Goal: Task Accomplishment & Management: Manage account settings

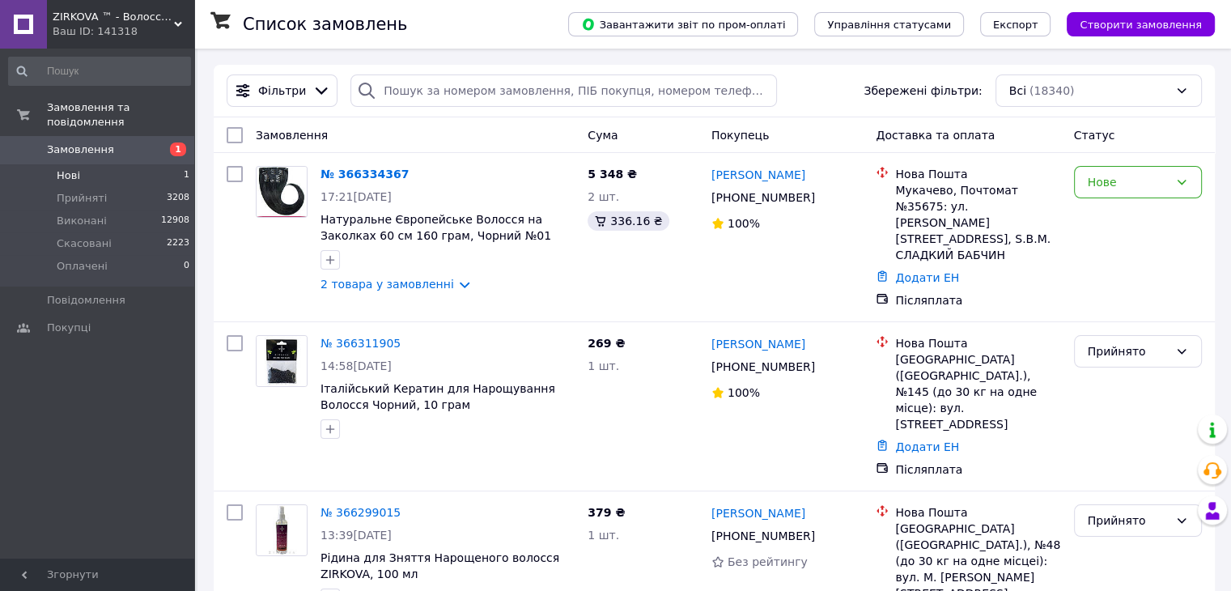
click at [99, 164] on li "Нові 1" at bounding box center [99, 175] width 199 height 23
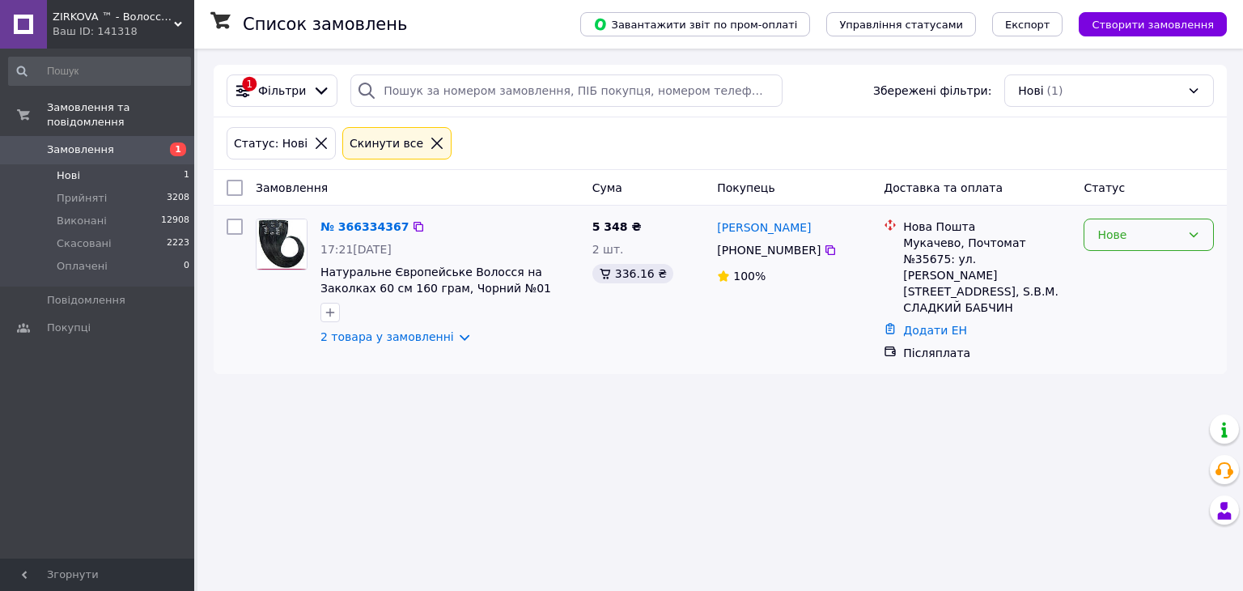
click at [1136, 234] on div "Нове" at bounding box center [1139, 235] width 83 height 18
click at [1120, 270] on li "Прийнято" at bounding box center [1149, 269] width 129 height 29
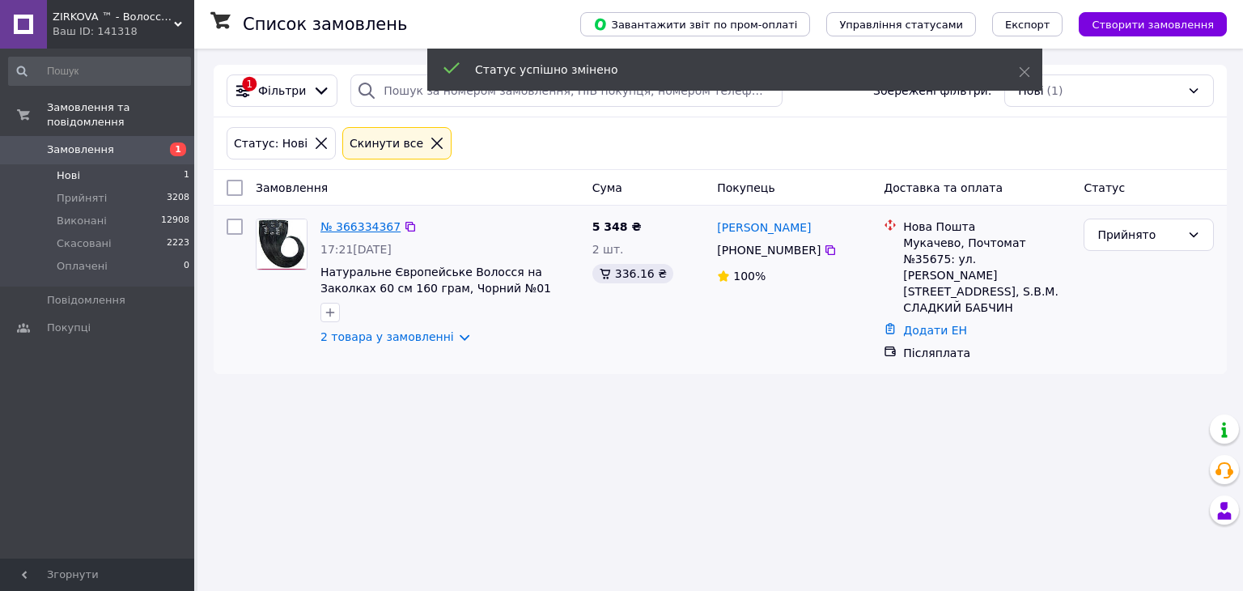
click at [356, 221] on link "№ 366334367" at bounding box center [361, 226] width 80 height 13
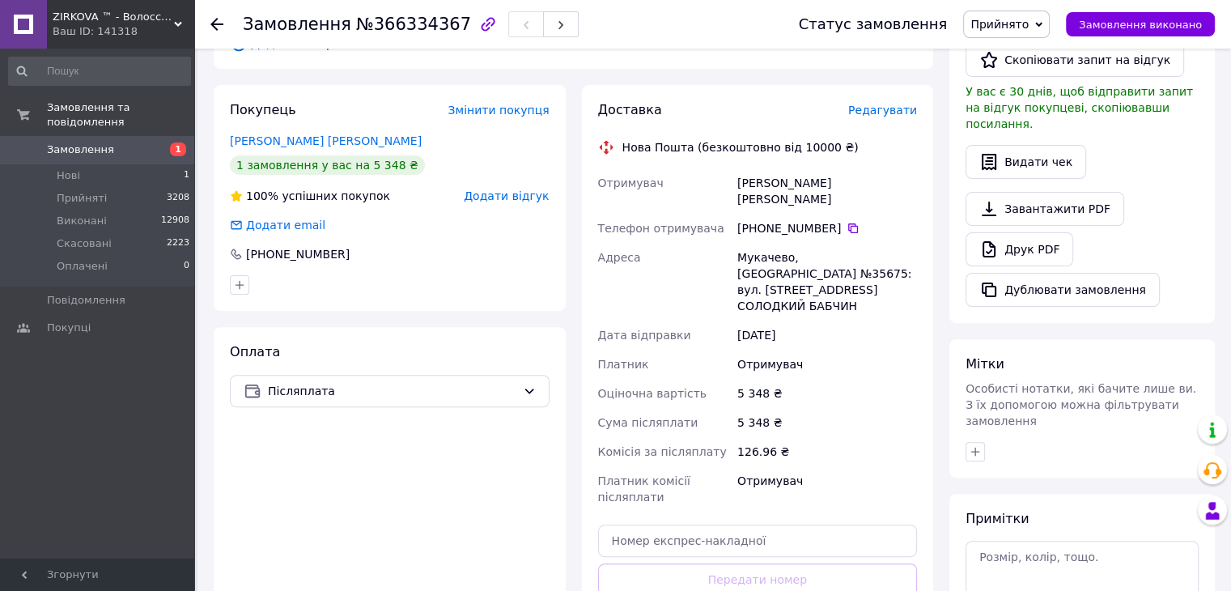
scroll to position [405, 0]
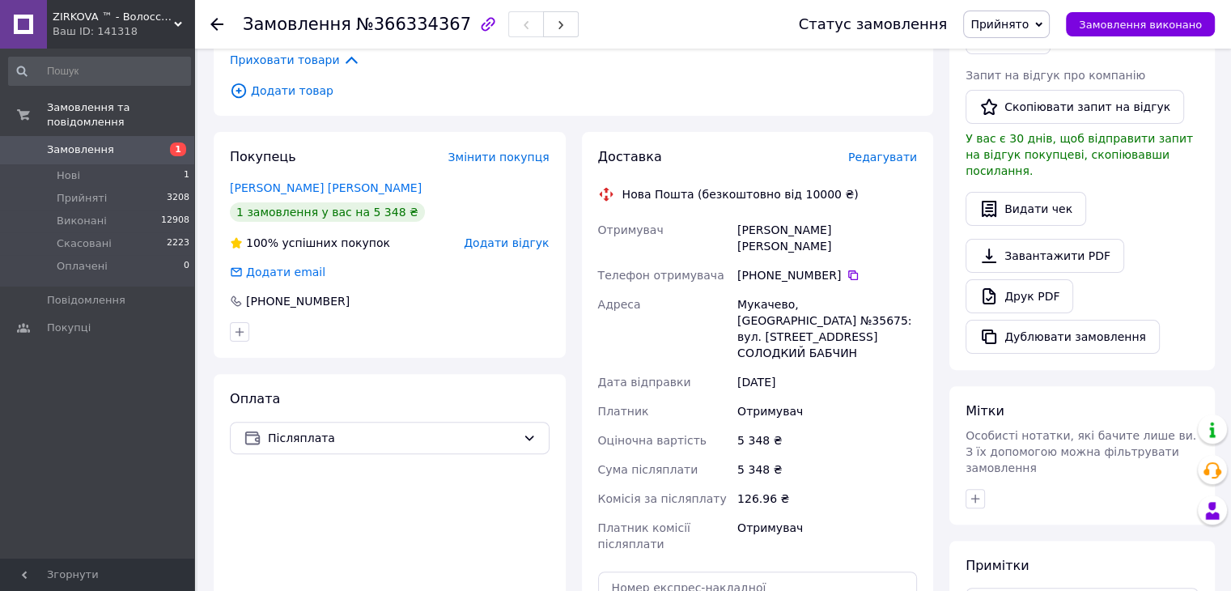
drag, startPoint x: 820, startPoint y: 260, endPoint x: 787, endPoint y: 256, distance: 33.4
click at [787, 267] on div "[PHONE_NUMBER]" at bounding box center [827, 275] width 180 height 16
click at [847, 269] on icon at bounding box center [853, 275] width 13 height 13
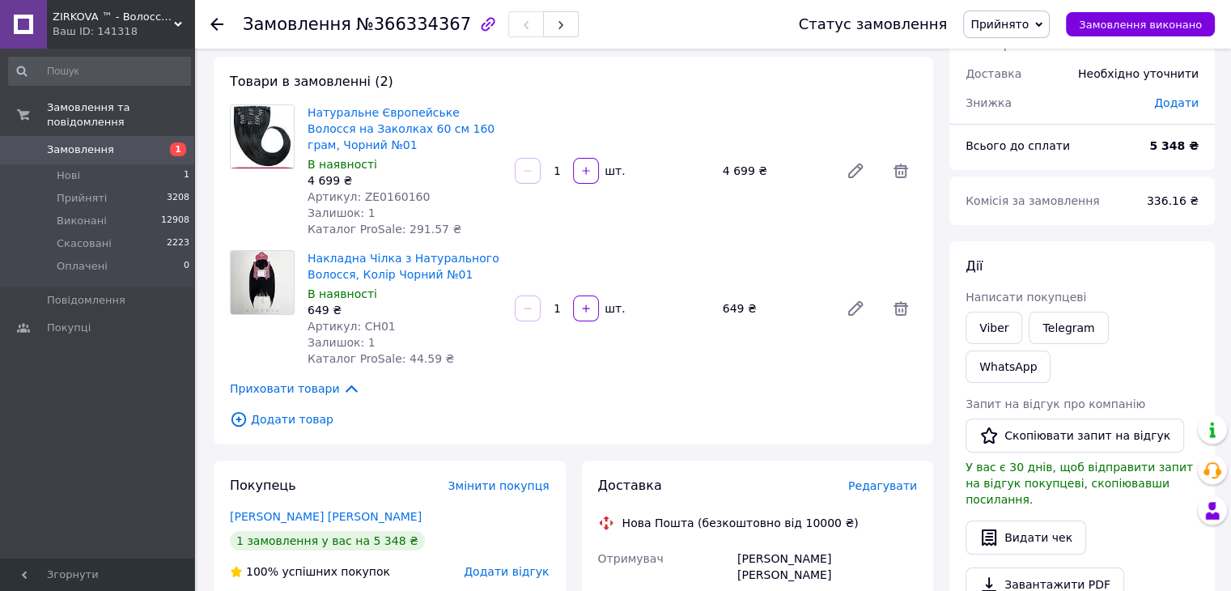
scroll to position [81, 0]
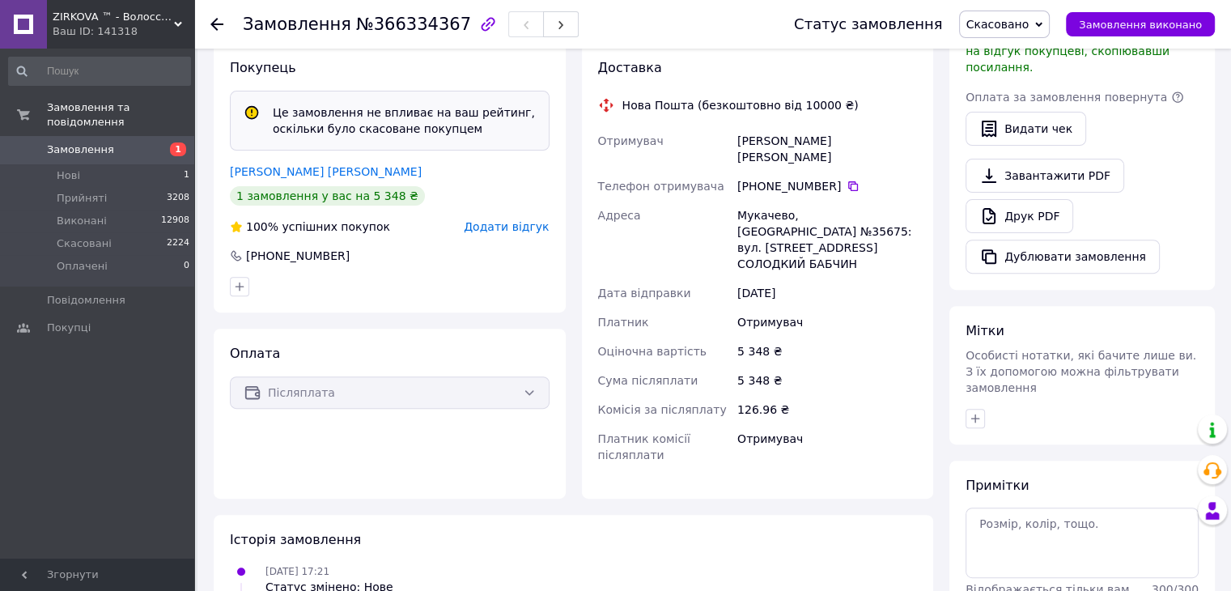
scroll to position [405, 0]
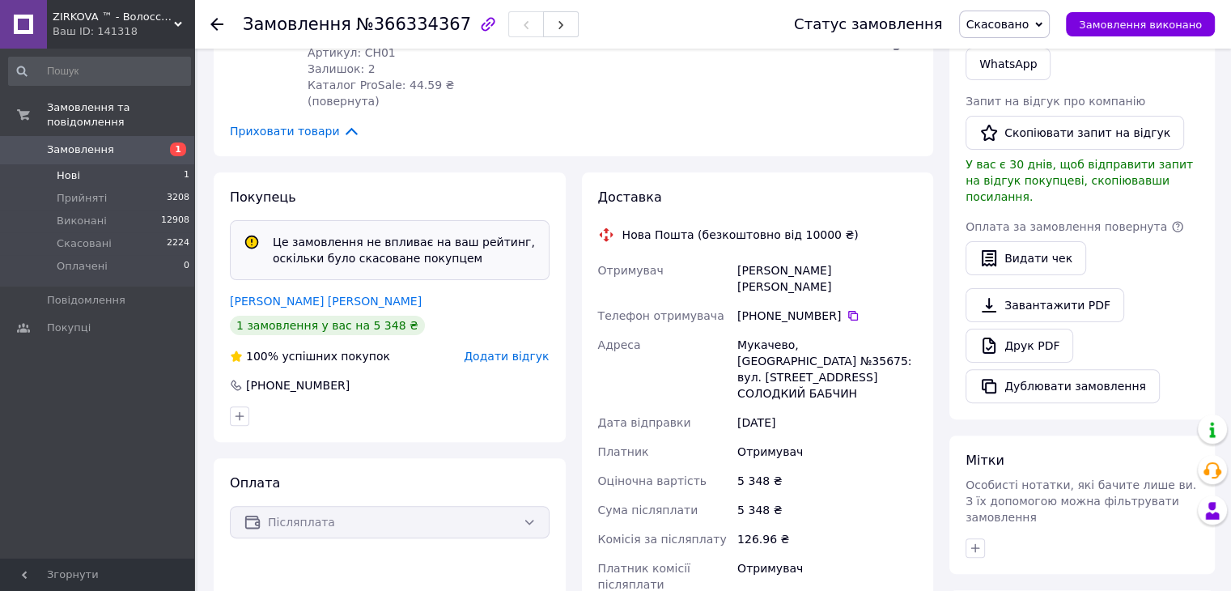
click at [70, 168] on span "Нові" at bounding box center [68, 175] width 23 height 15
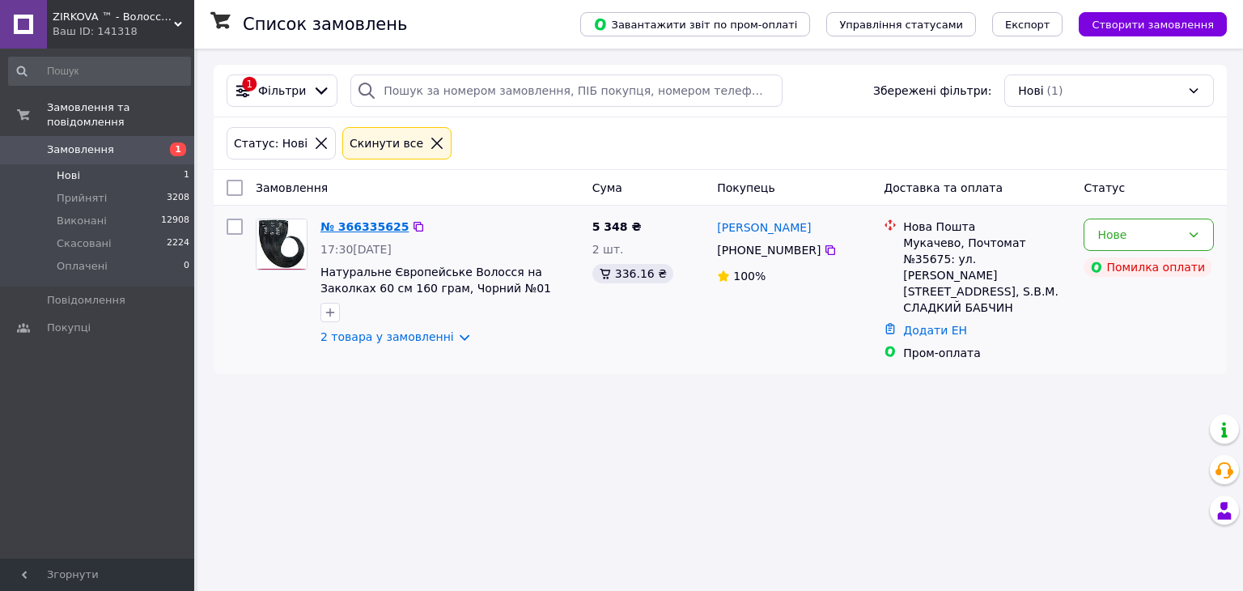
click at [350, 230] on link "№ 366335625" at bounding box center [365, 226] width 88 height 13
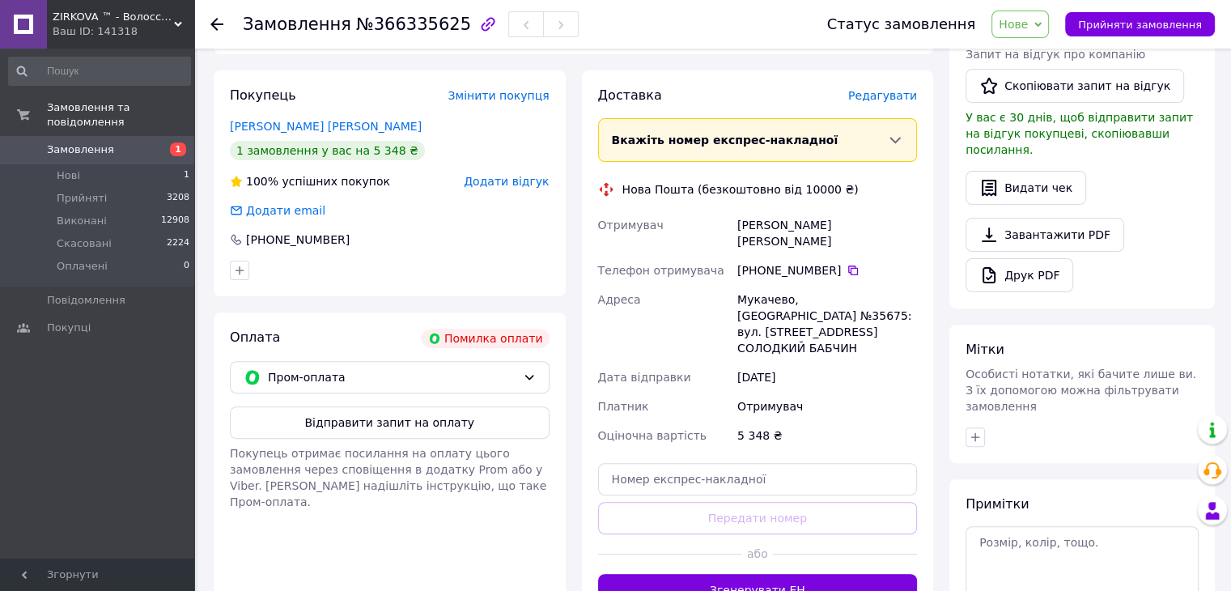
scroll to position [486, 0]
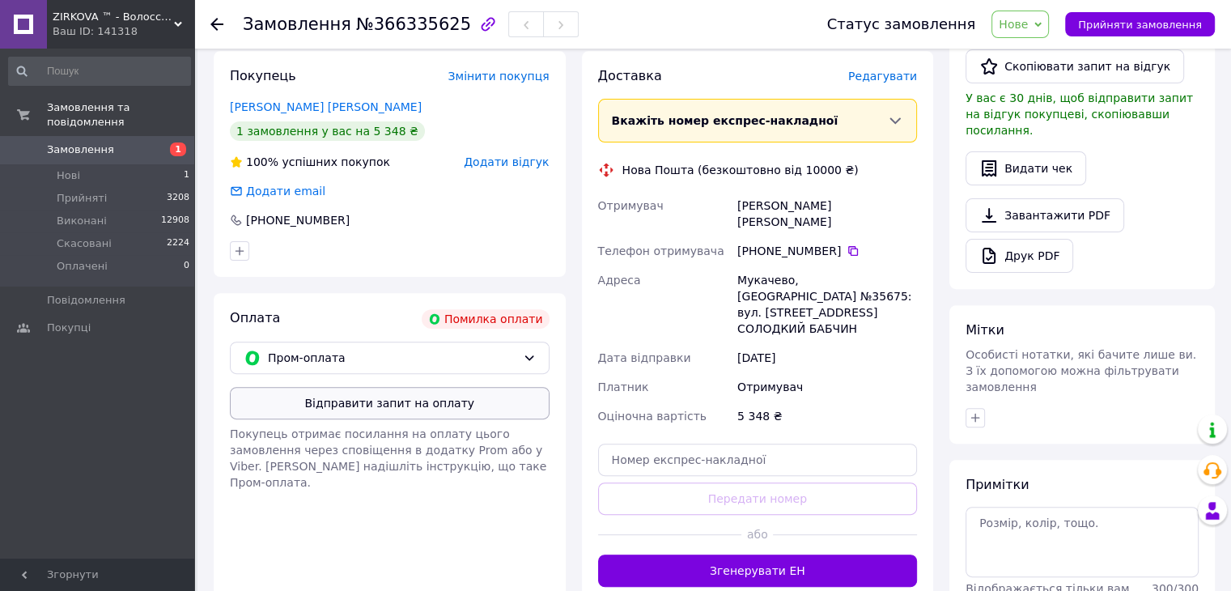
click at [460, 405] on button "Відправити запит на оплату" at bounding box center [390, 403] width 320 height 32
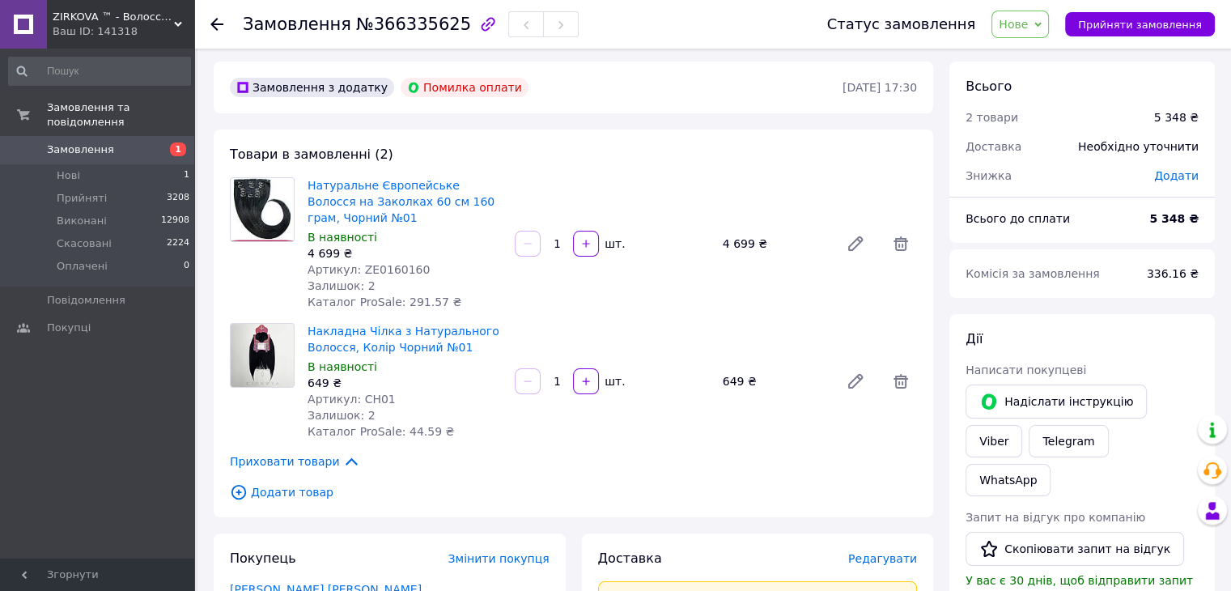
scroll to position [0, 0]
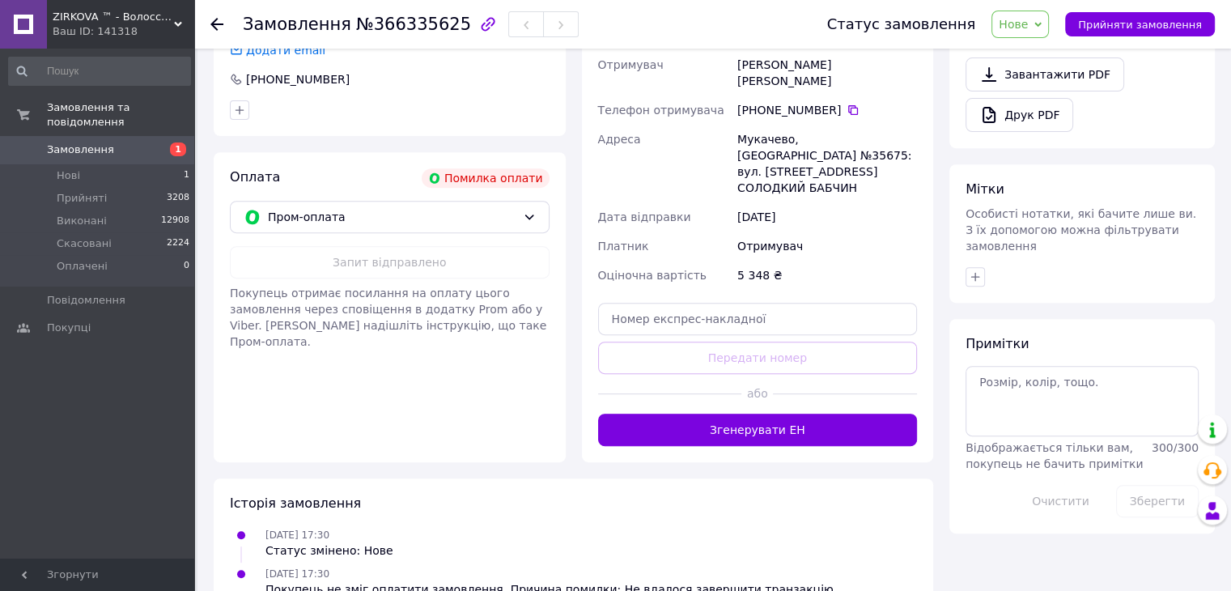
scroll to position [632, 0]
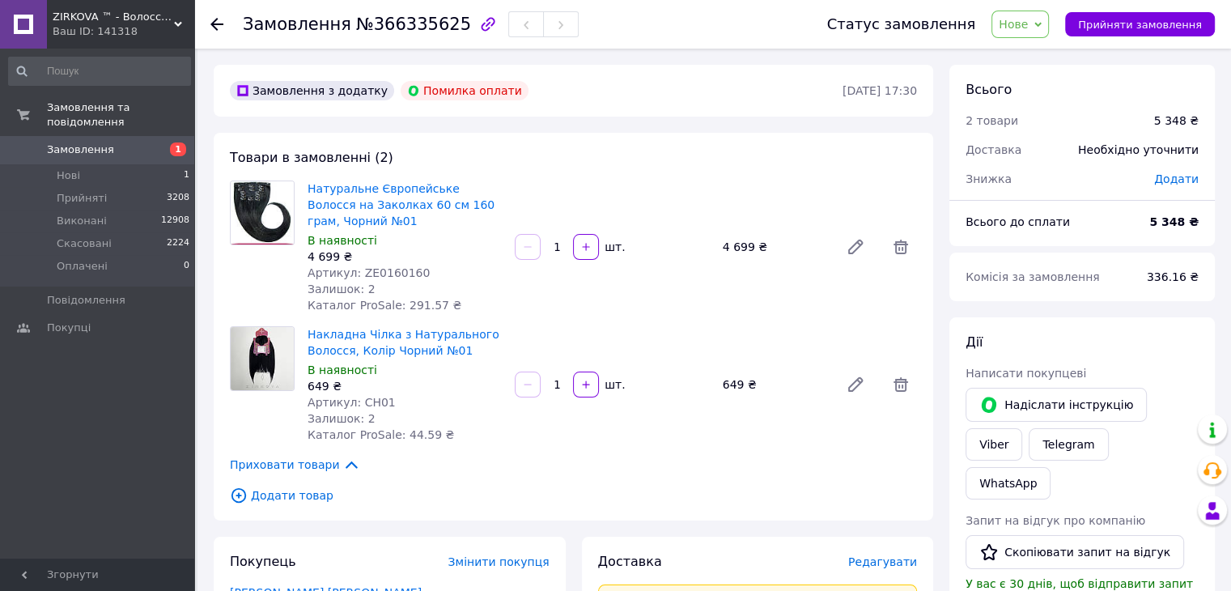
click at [113, 136] on link "Замовлення 1" at bounding box center [99, 150] width 199 height 28
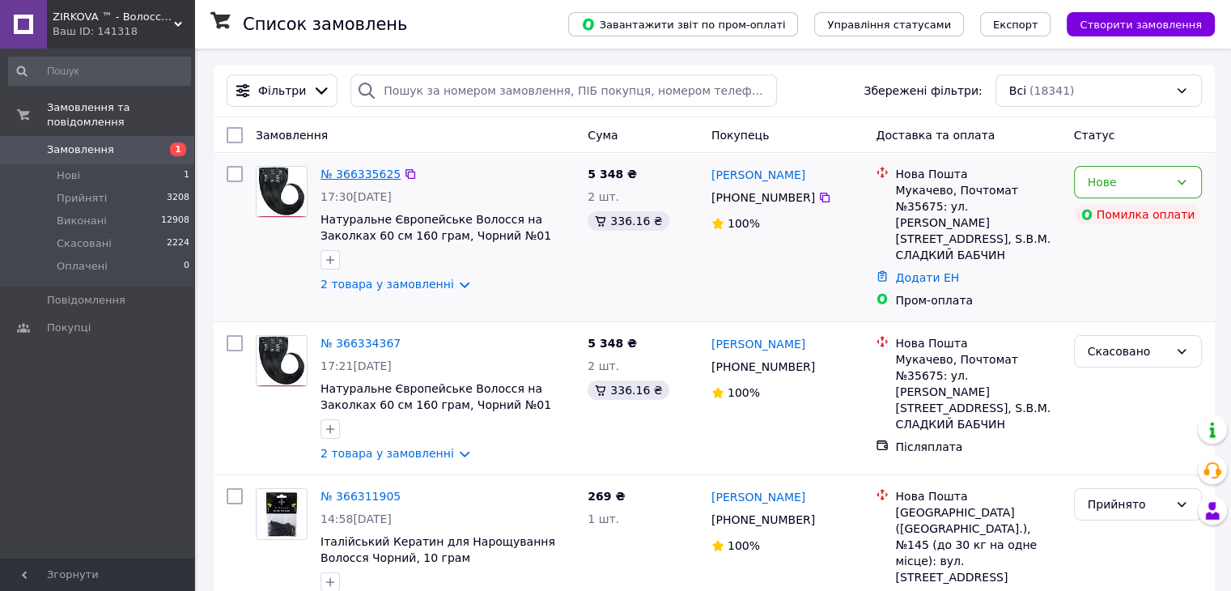
click at [350, 173] on link "№ 366335625" at bounding box center [361, 174] width 80 height 13
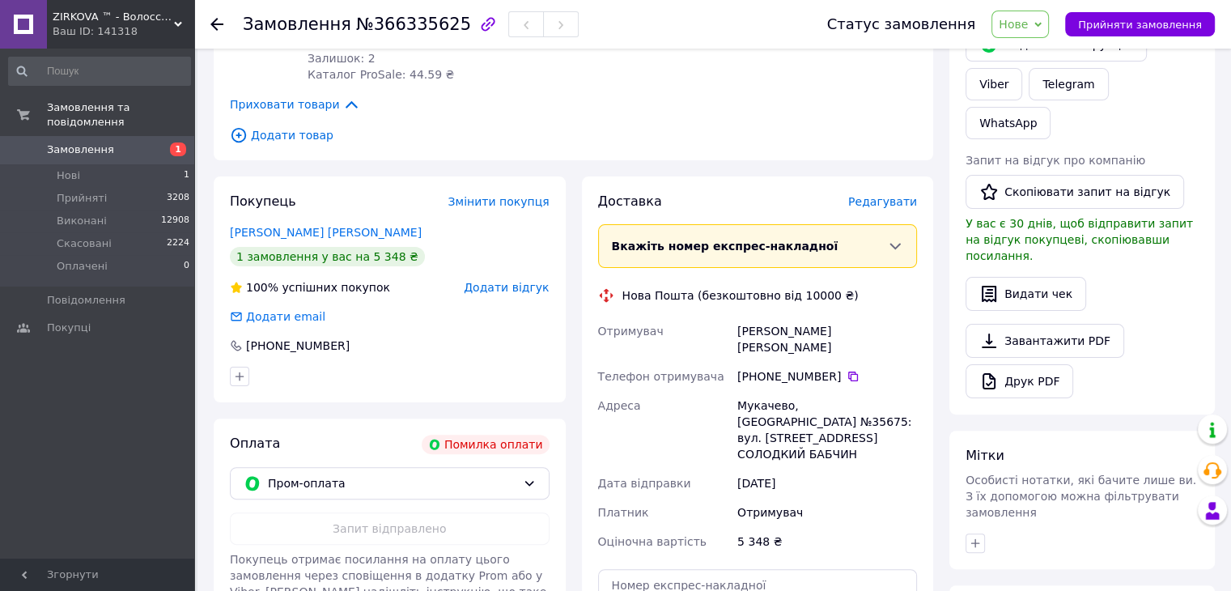
scroll to position [324, 0]
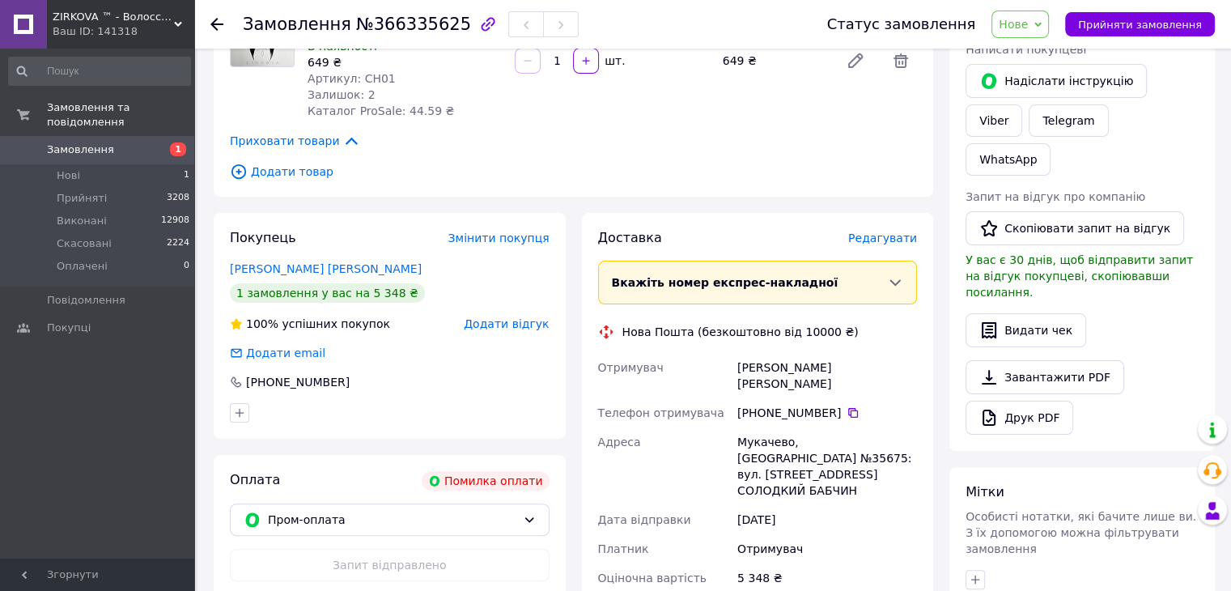
click at [1028, 22] on span "Нове" at bounding box center [1013, 24] width 29 height 13
click at [1046, 58] on li "Прийнято" at bounding box center [1029, 57] width 74 height 24
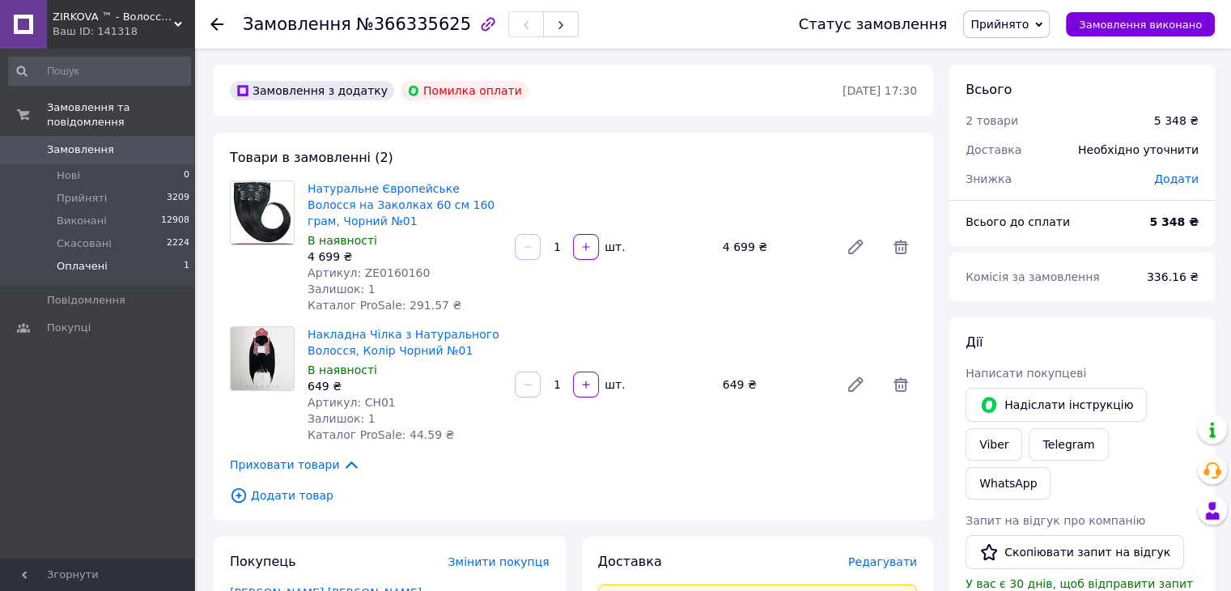
click at [126, 255] on li "Оплачені 1" at bounding box center [99, 270] width 199 height 31
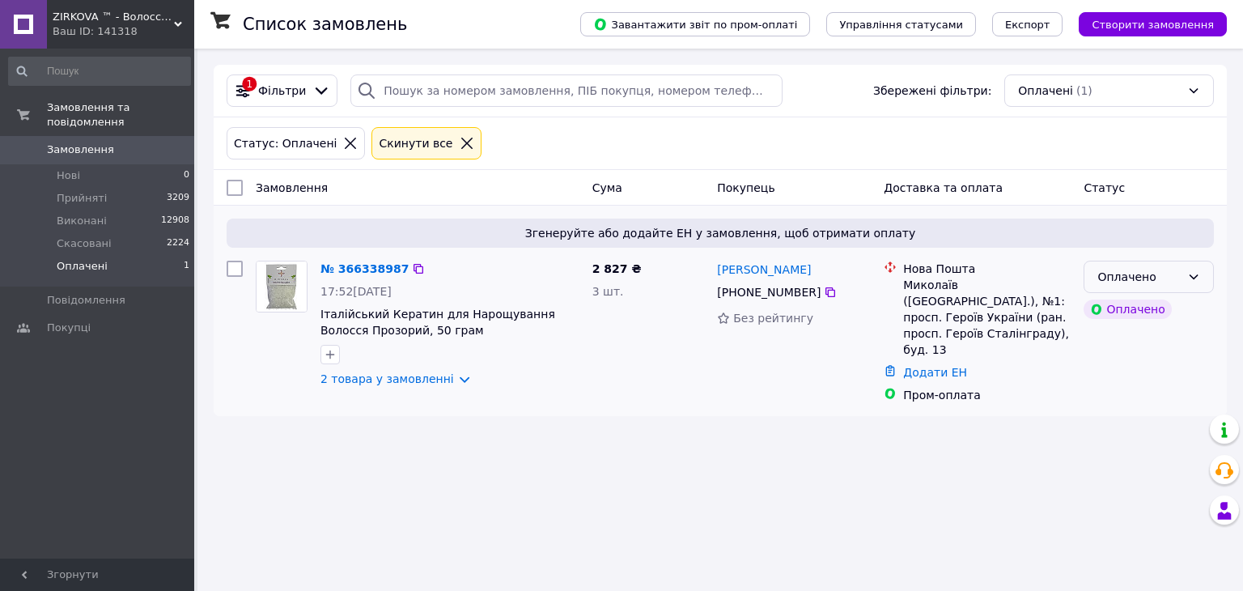
click at [1140, 283] on div "Оплачено" at bounding box center [1139, 277] width 83 height 18
click at [1134, 312] on li "Прийнято" at bounding box center [1149, 311] width 129 height 29
click at [359, 270] on link "№ 366338987" at bounding box center [365, 268] width 88 height 13
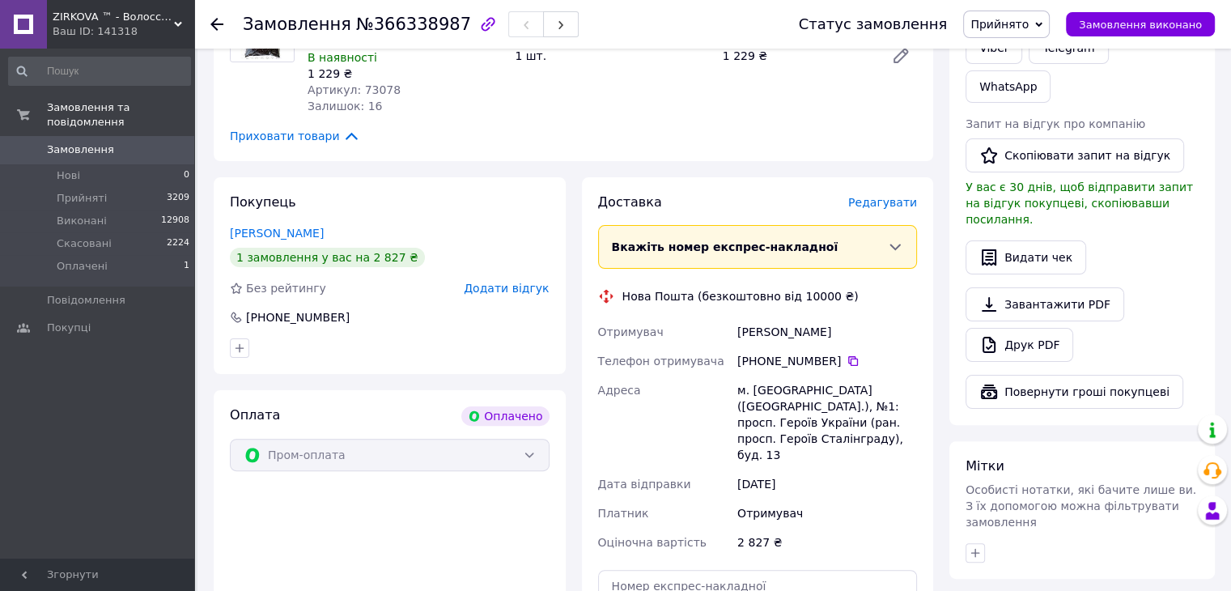
scroll to position [405, 0]
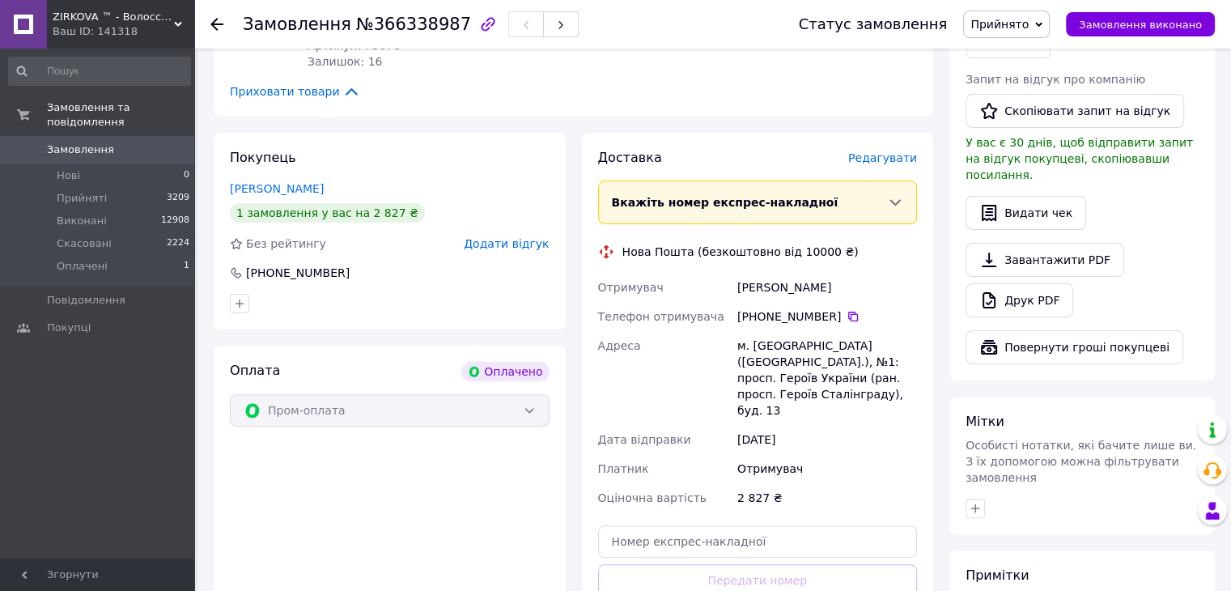
drag, startPoint x: 839, startPoint y: 316, endPoint x: 726, endPoint y: 291, distance: 115.1
click at [724, 291] on div "Отримувач" at bounding box center [665, 287] width 140 height 29
click at [847, 319] on icon at bounding box center [853, 316] width 13 height 13
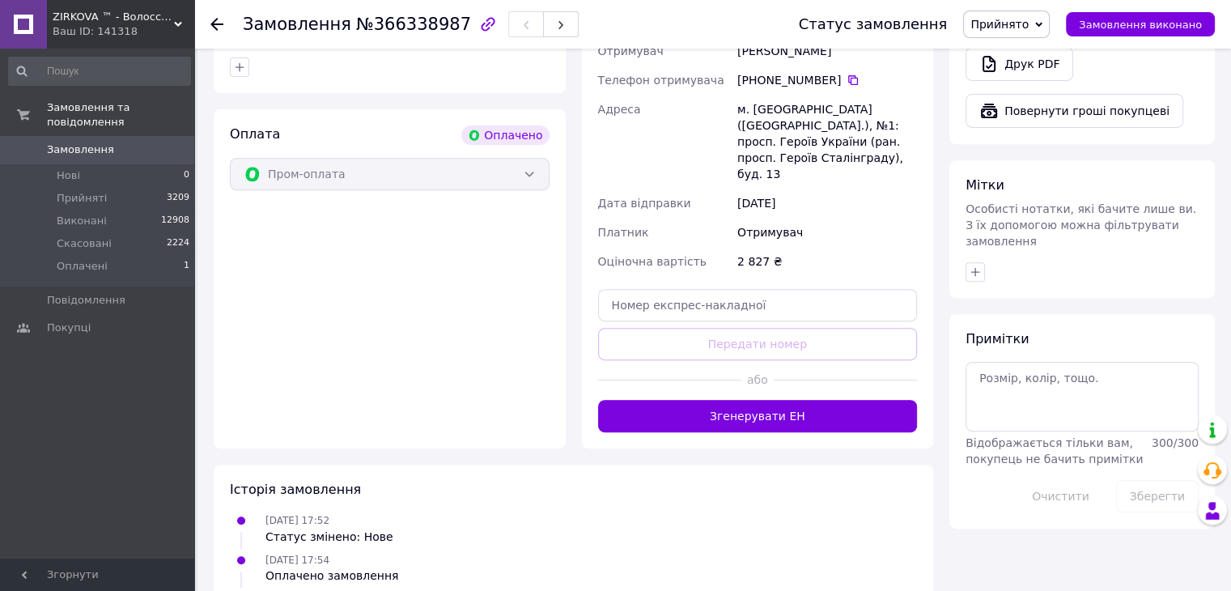
scroll to position [648, 0]
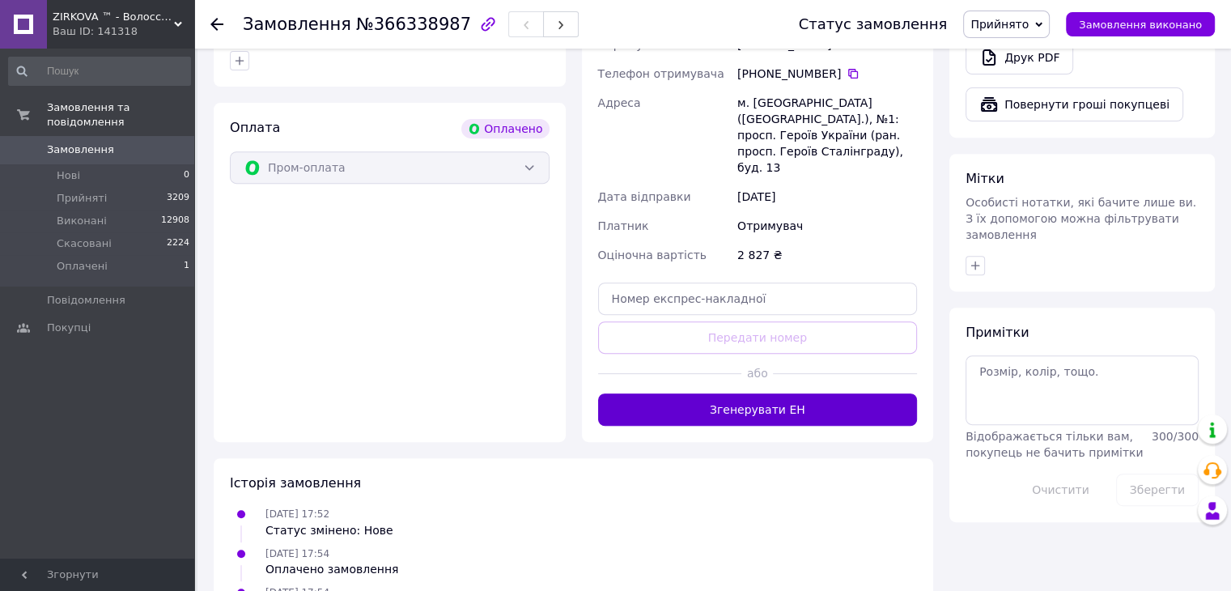
click at [784, 393] on button "Згенерувати ЕН" at bounding box center [758, 409] width 320 height 32
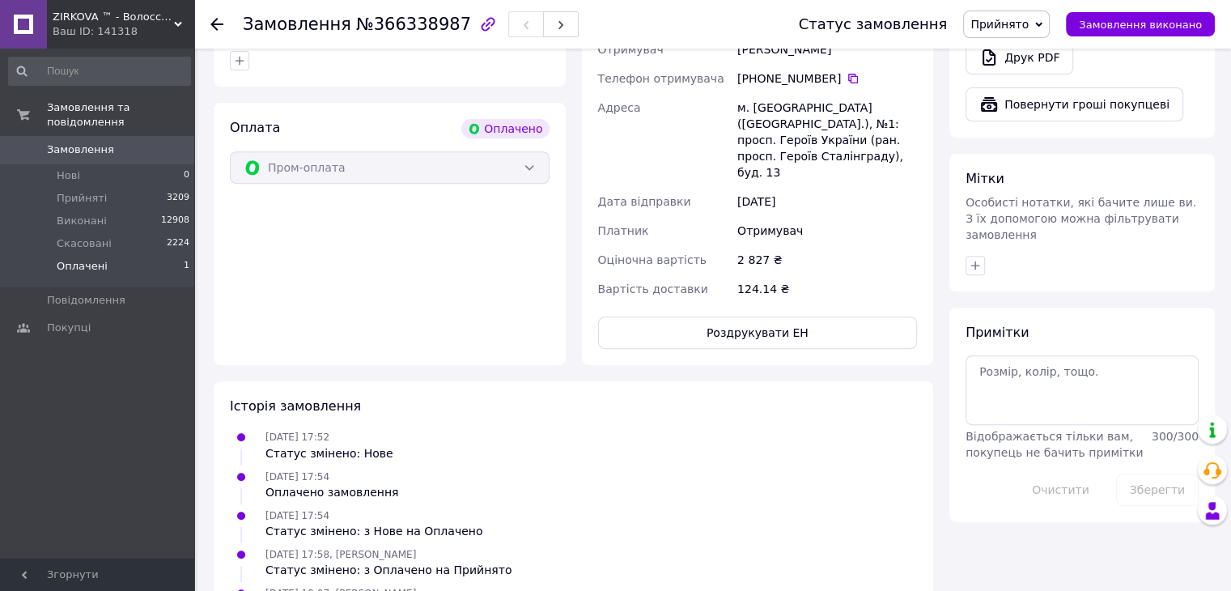
click at [74, 259] on span "Оплачені" at bounding box center [82, 266] width 51 height 15
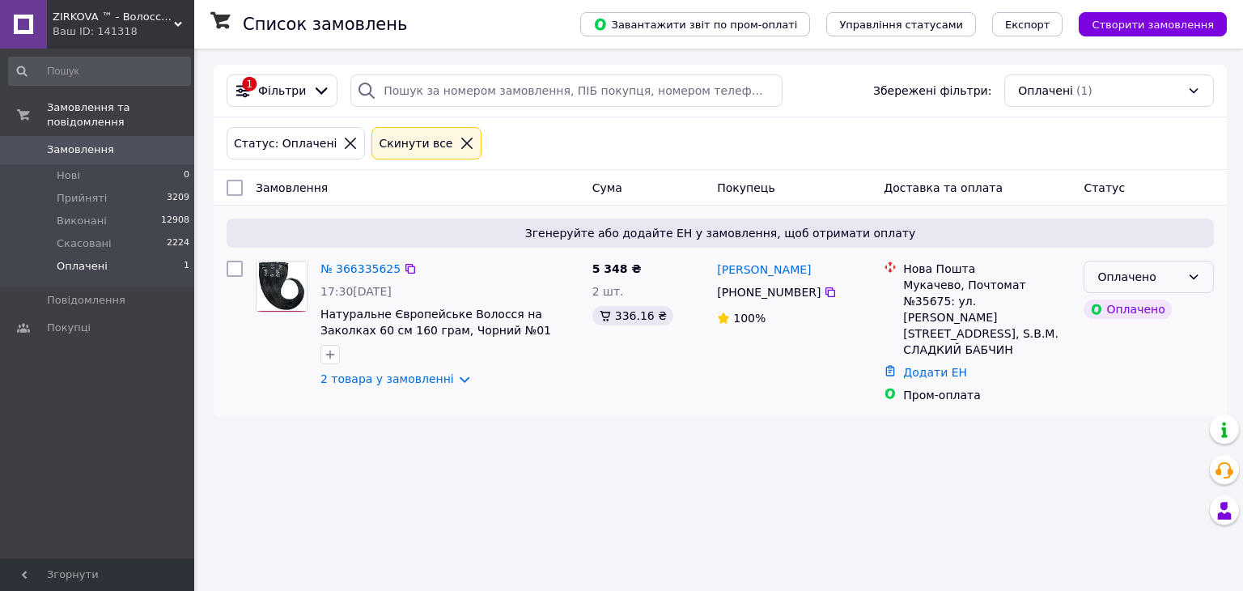
click at [1125, 276] on div "Оплачено" at bounding box center [1139, 277] width 83 height 18
click at [1105, 311] on li "Прийнято" at bounding box center [1149, 311] width 129 height 29
click at [353, 268] on link "№ 366335625" at bounding box center [361, 268] width 80 height 13
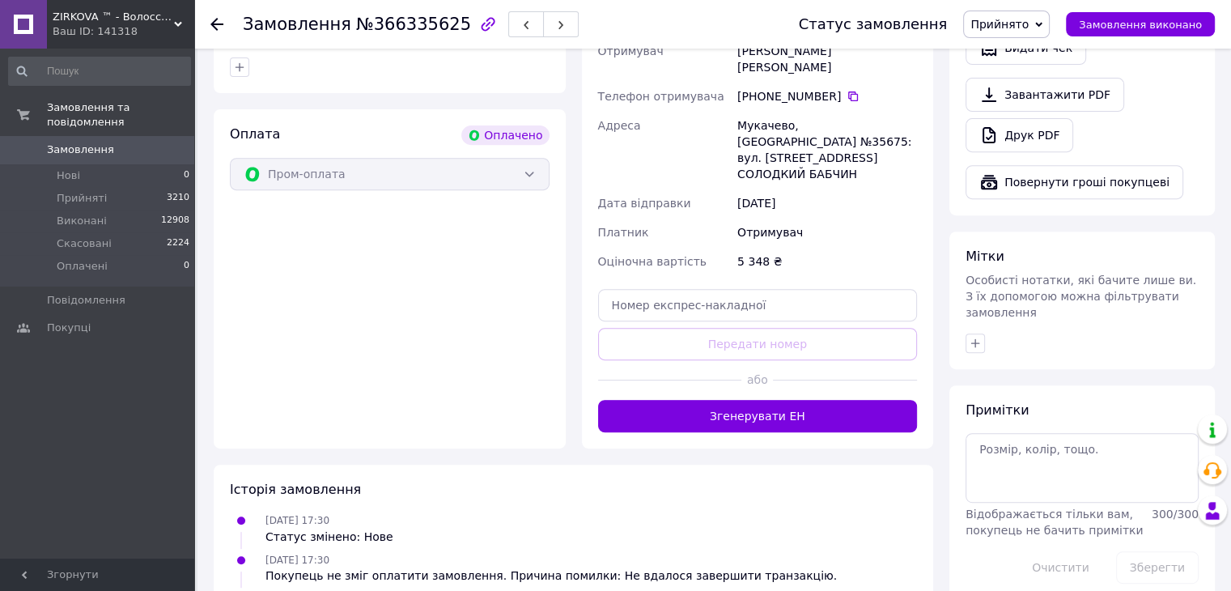
scroll to position [648, 0]
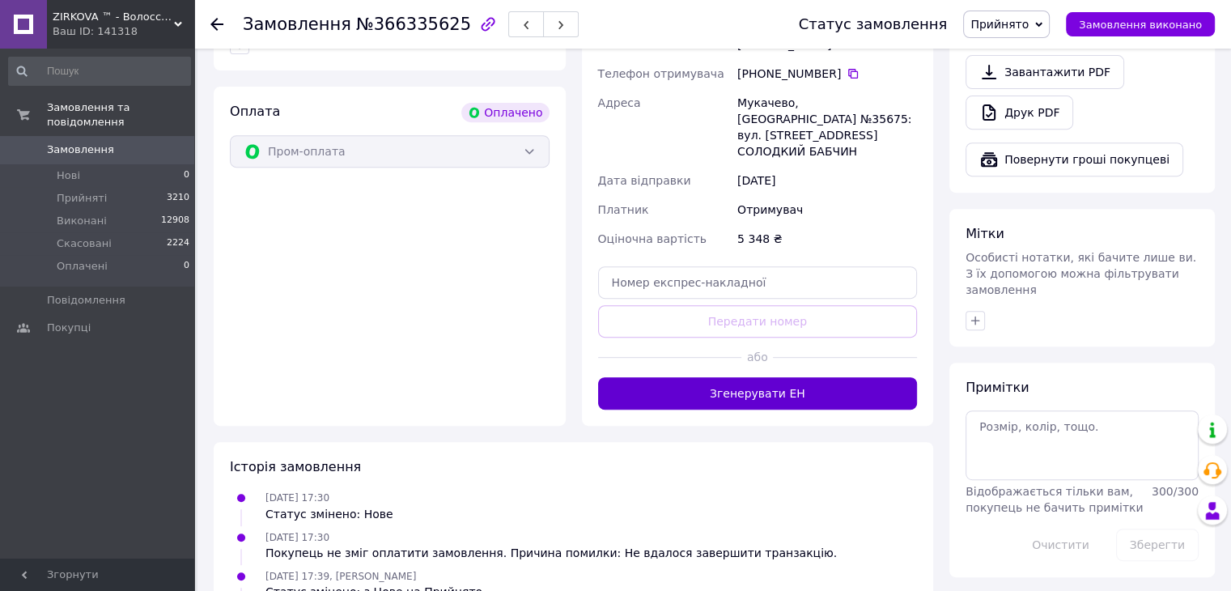
click at [780, 377] on button "Згенерувати ЕН" at bounding box center [758, 393] width 320 height 32
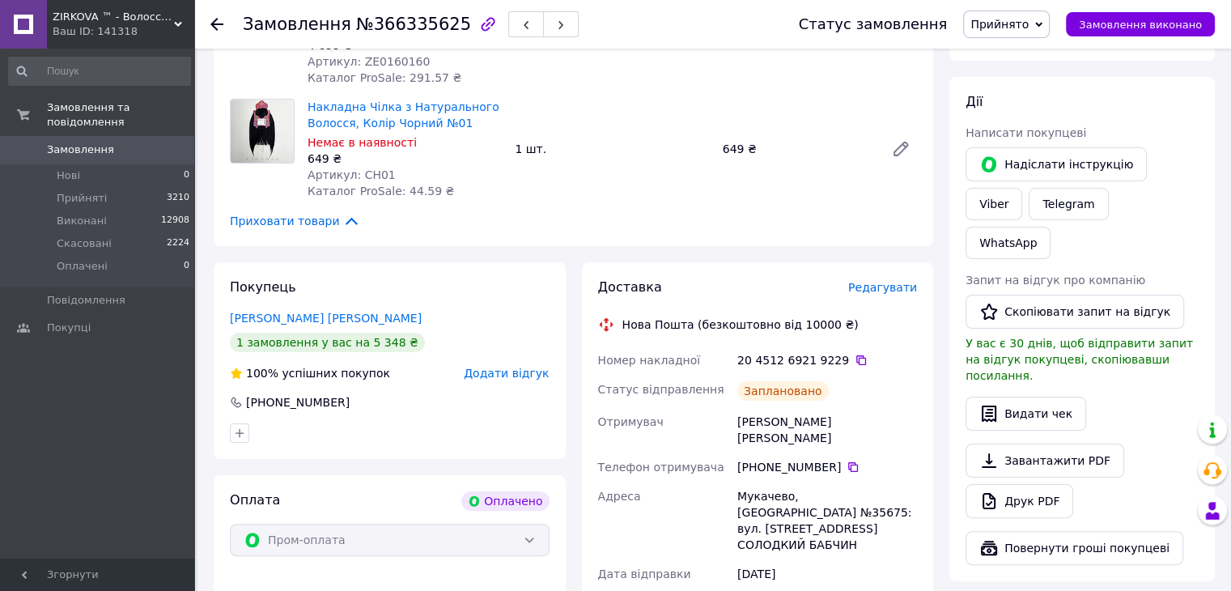
scroll to position [243, 0]
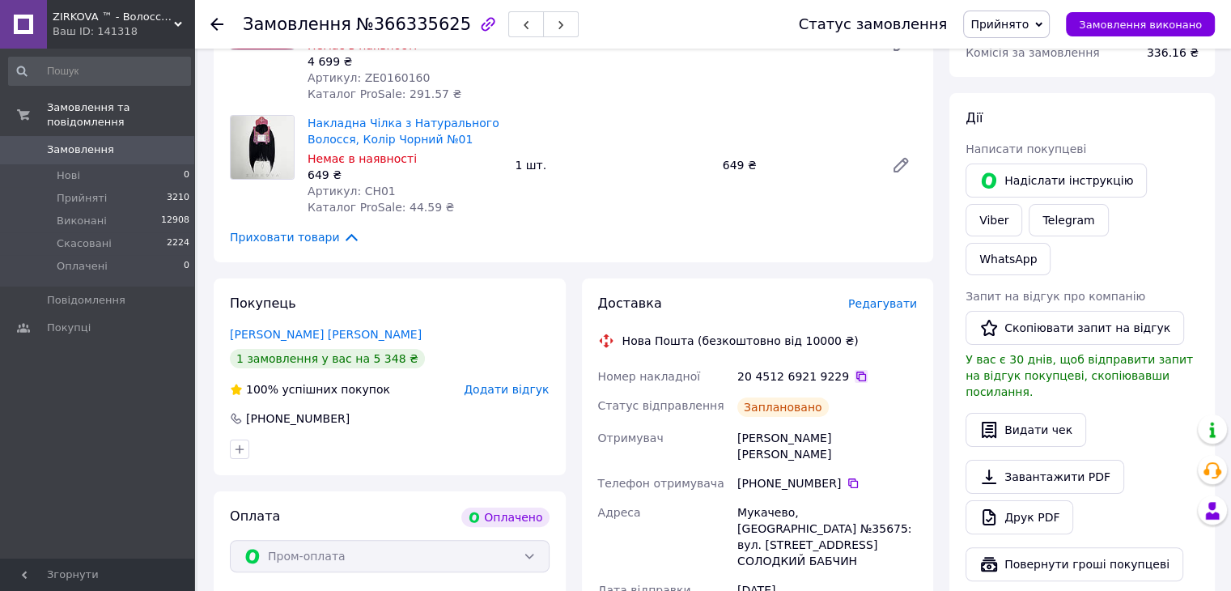
click at [856, 375] on icon at bounding box center [861, 377] width 10 height 10
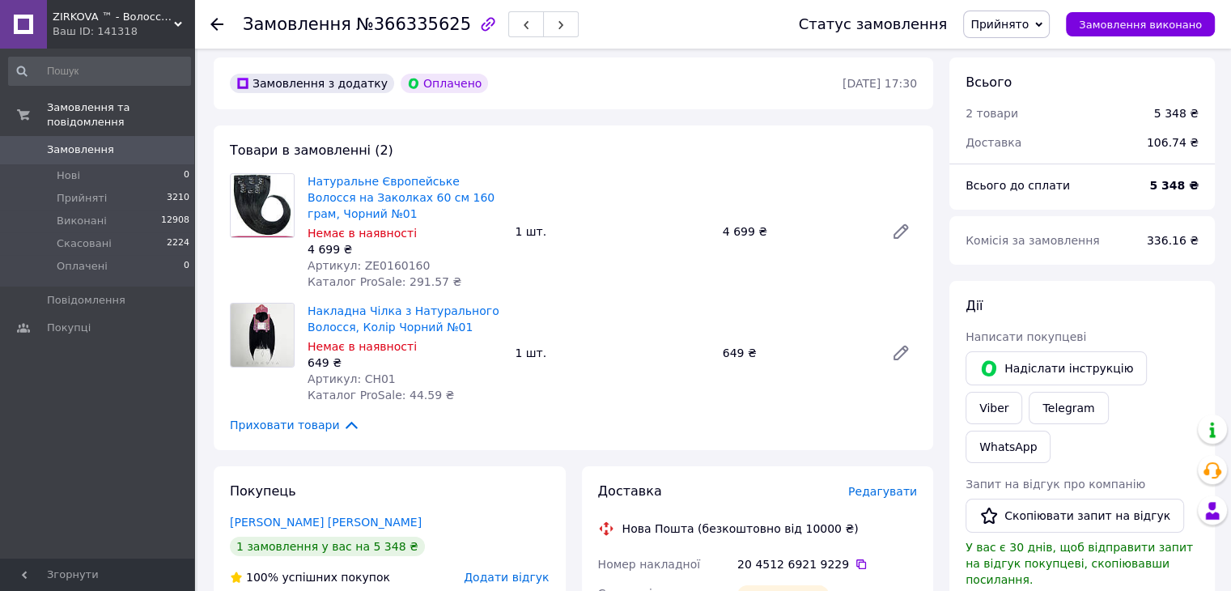
scroll to position [0, 0]
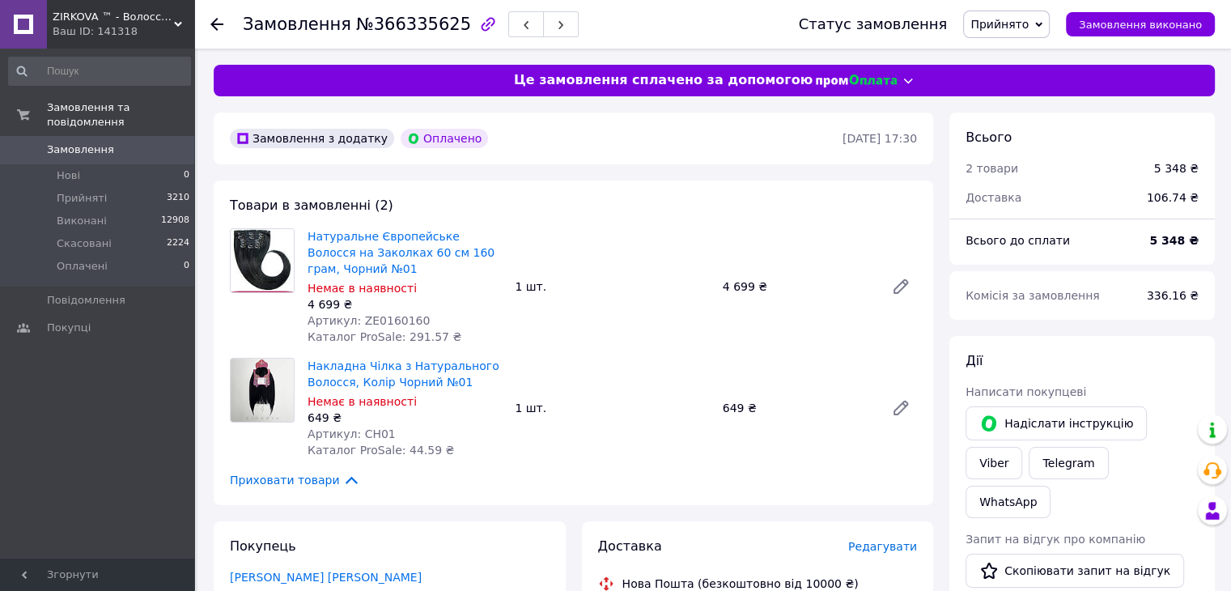
click at [212, 21] on icon at bounding box center [216, 24] width 13 height 13
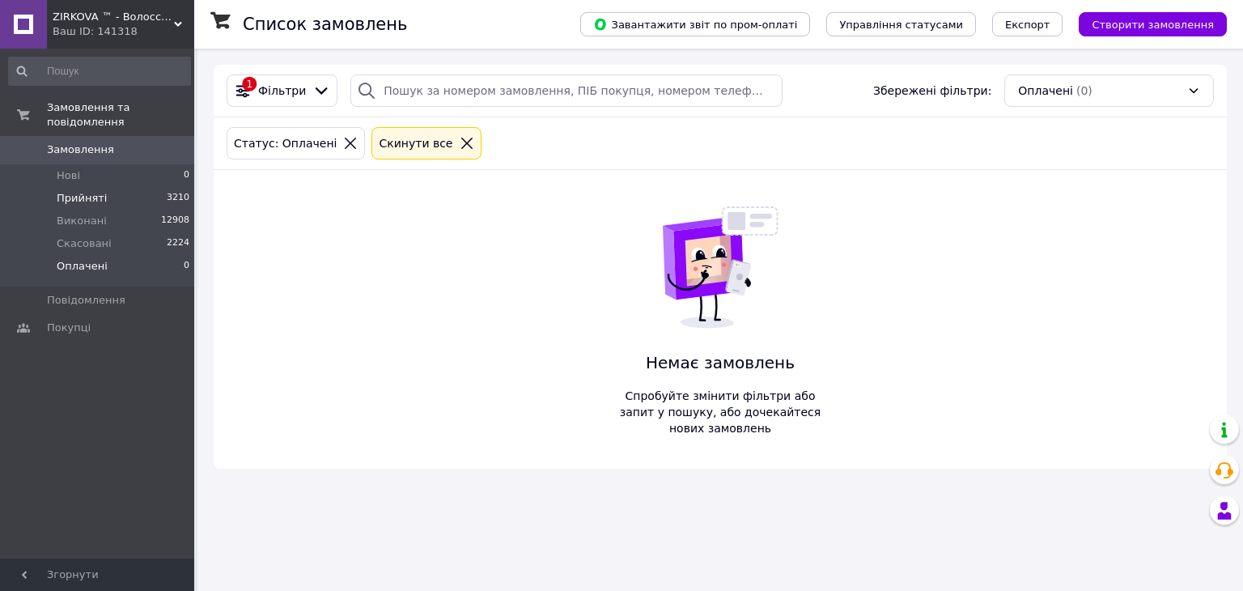
click at [92, 191] on span "Прийняті" at bounding box center [82, 198] width 50 height 15
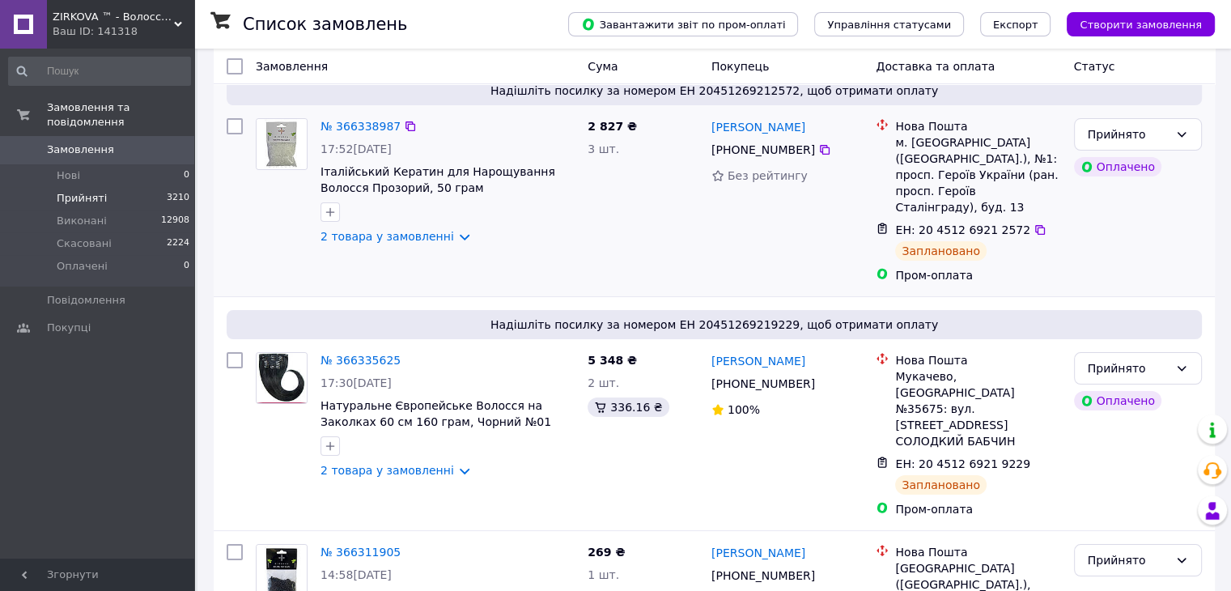
scroll to position [162, 0]
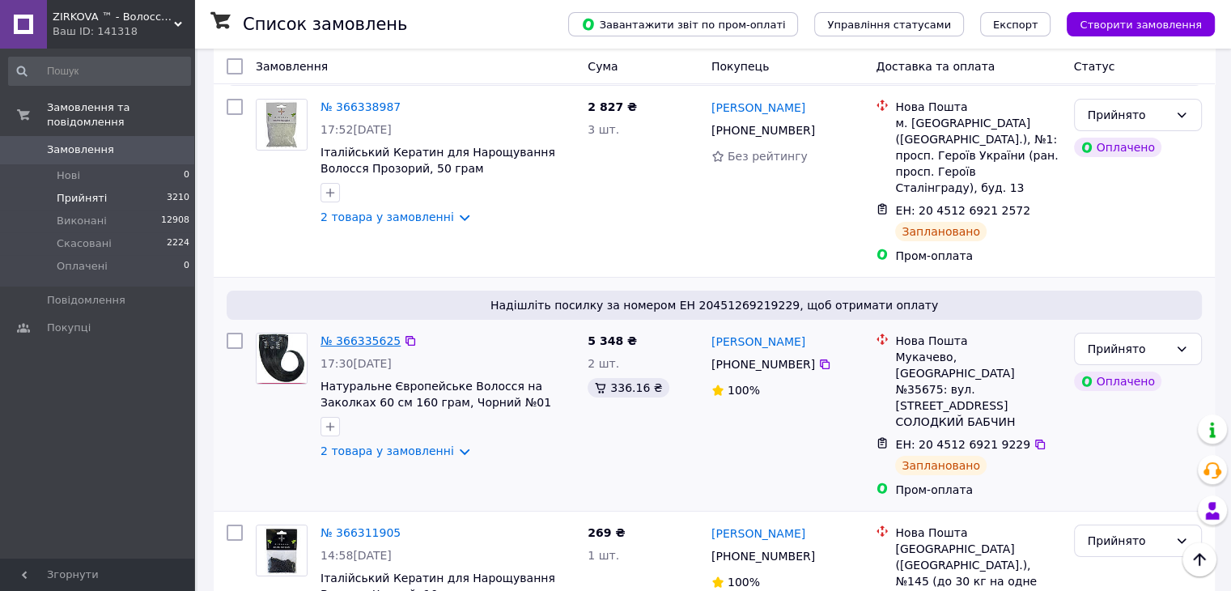
click at [369, 334] on link "№ 366335625" at bounding box center [361, 340] width 80 height 13
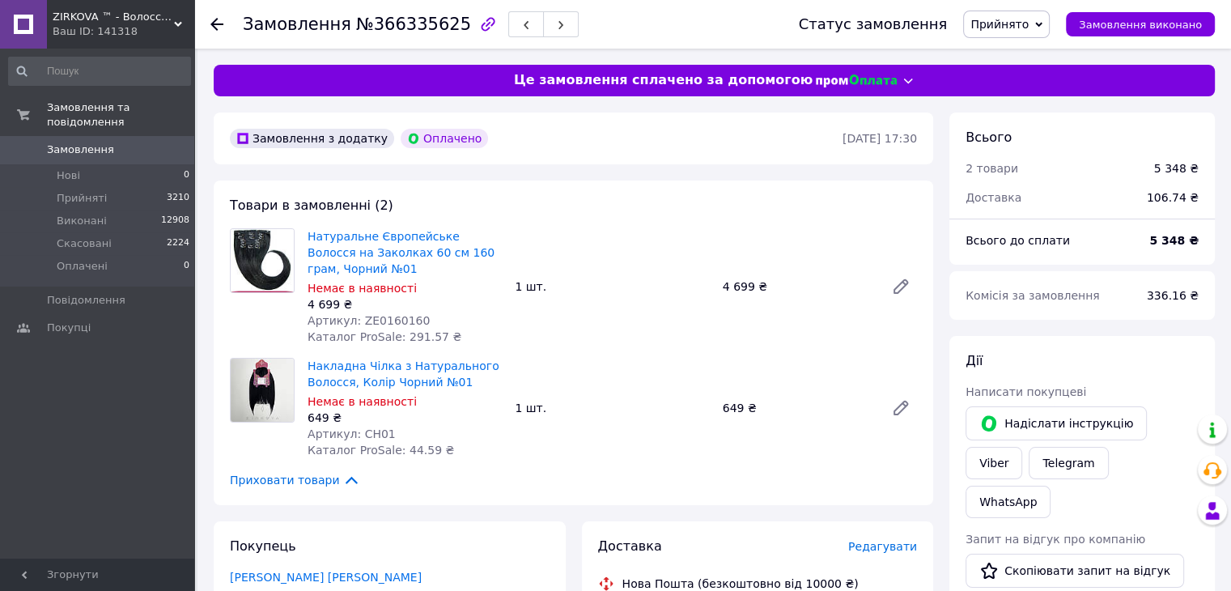
click at [206, 19] on div "Замовлення №366335625 Статус замовлення Прийнято Виконано Скасовано Оплачено За…" at bounding box center [712, 24] width 1037 height 49
click at [219, 19] on icon at bounding box center [216, 24] width 13 height 13
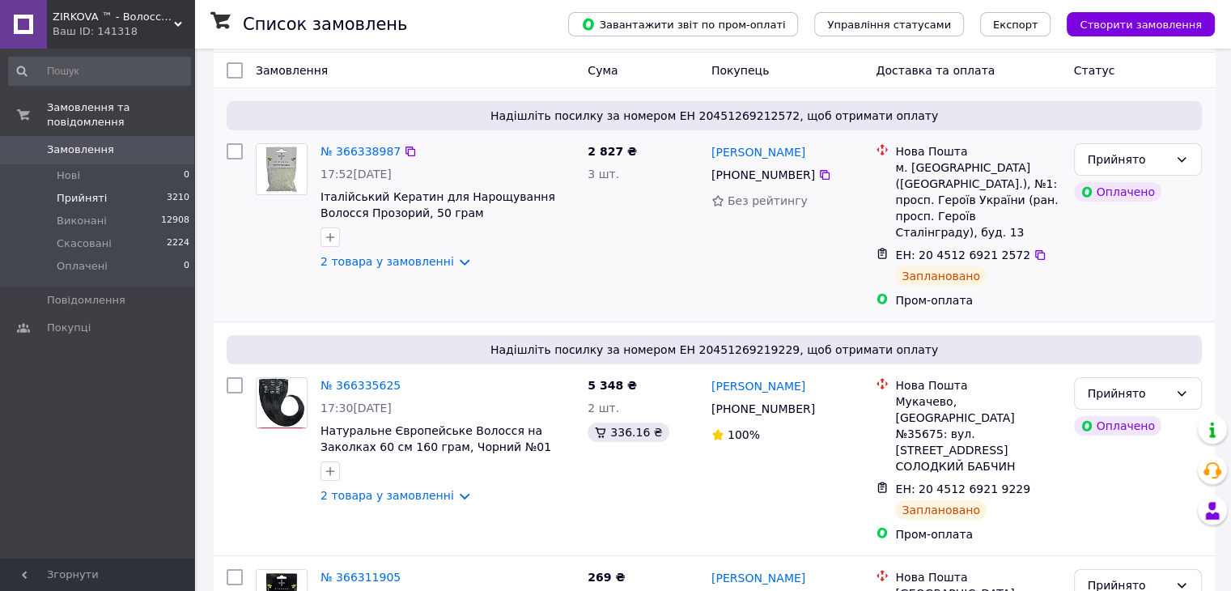
scroll to position [162, 0]
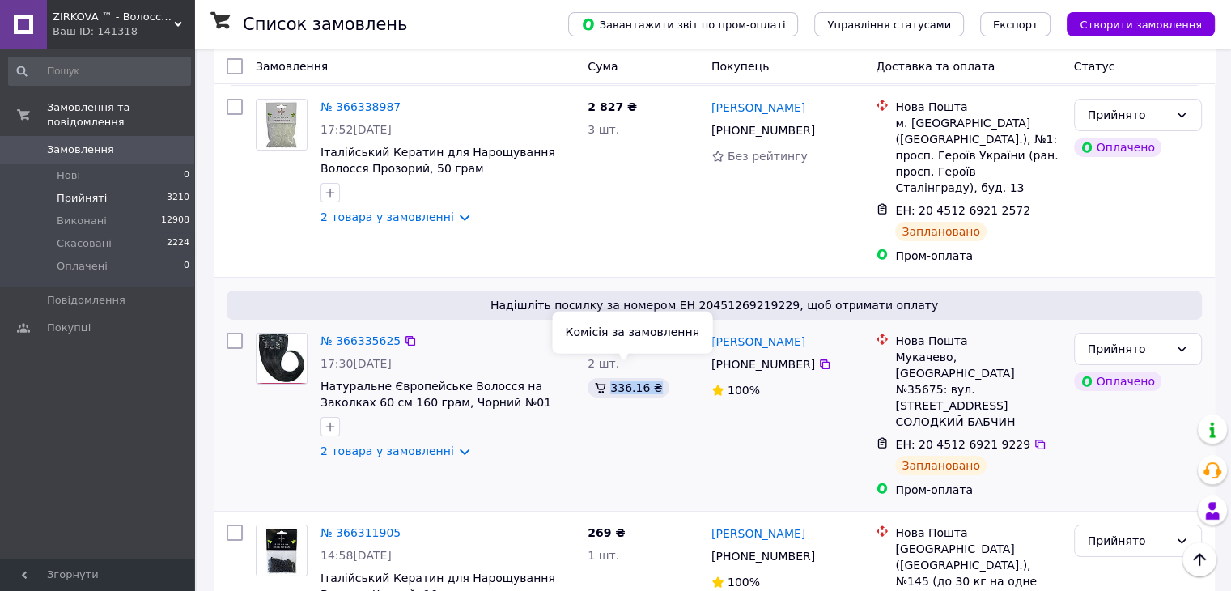
drag, startPoint x: 609, startPoint y: 372, endPoint x: 651, endPoint y: 372, distance: 42.1
click at [651, 378] on div "336.16 ₴" at bounding box center [628, 387] width 81 height 19
copy div "336.16 ₴"
click at [359, 334] on link "№ 366335625" at bounding box center [361, 340] width 80 height 13
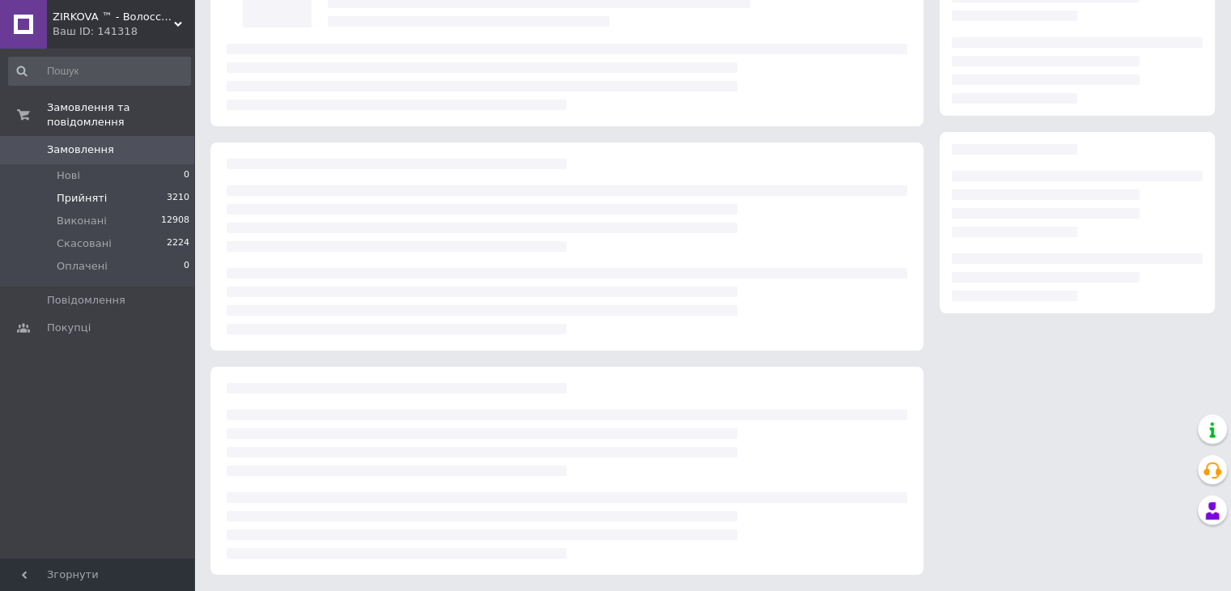
scroll to position [162, 0]
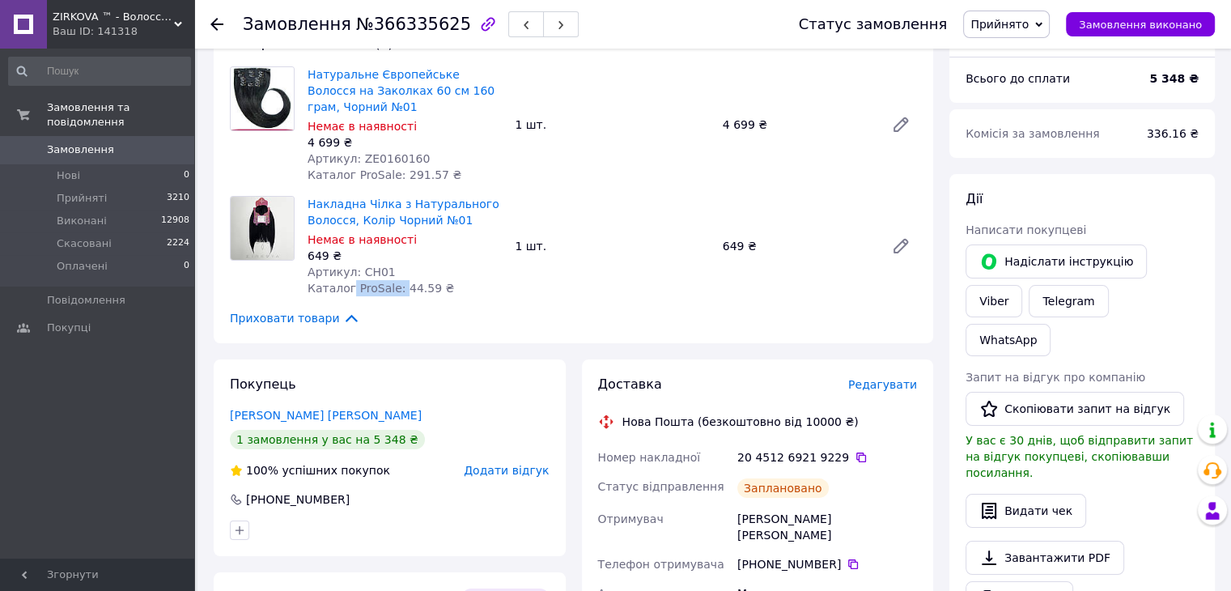
drag, startPoint x: 347, startPoint y: 291, endPoint x: 396, endPoint y: 297, distance: 48.9
click at [396, 297] on div "Накладна Чілка з Натурального Волосся, Колір Чорний №01 Немає в наявності 649 ₴…" at bounding box center [404, 246] width 207 height 107
copy span "ProSale:"
click at [220, 21] on icon at bounding box center [216, 24] width 13 height 13
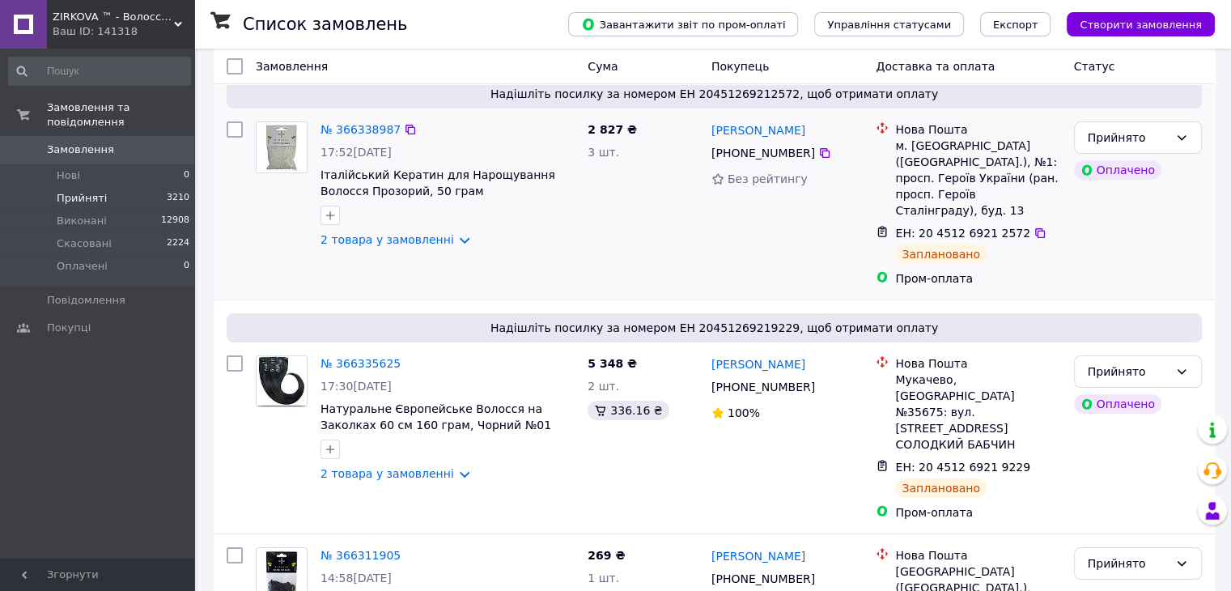
scroll to position [162, 0]
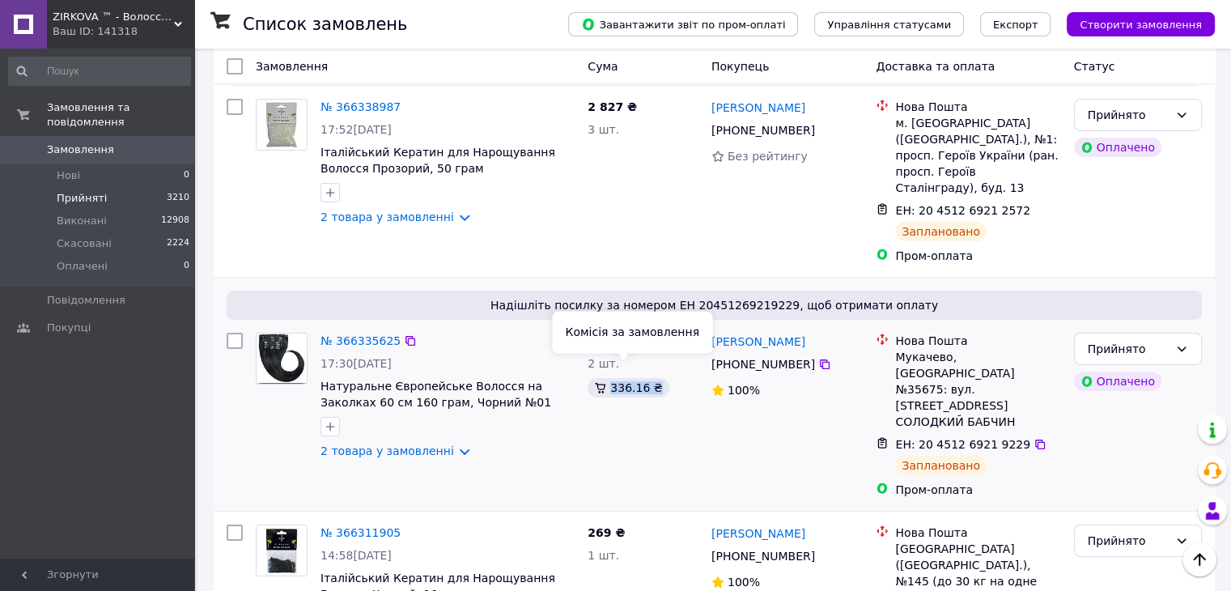
drag, startPoint x: 610, startPoint y: 376, endPoint x: 651, endPoint y: 372, distance: 40.7
click at [651, 378] on div "336.16 ₴" at bounding box center [628, 387] width 81 height 19
copy div "336.16 ₴"
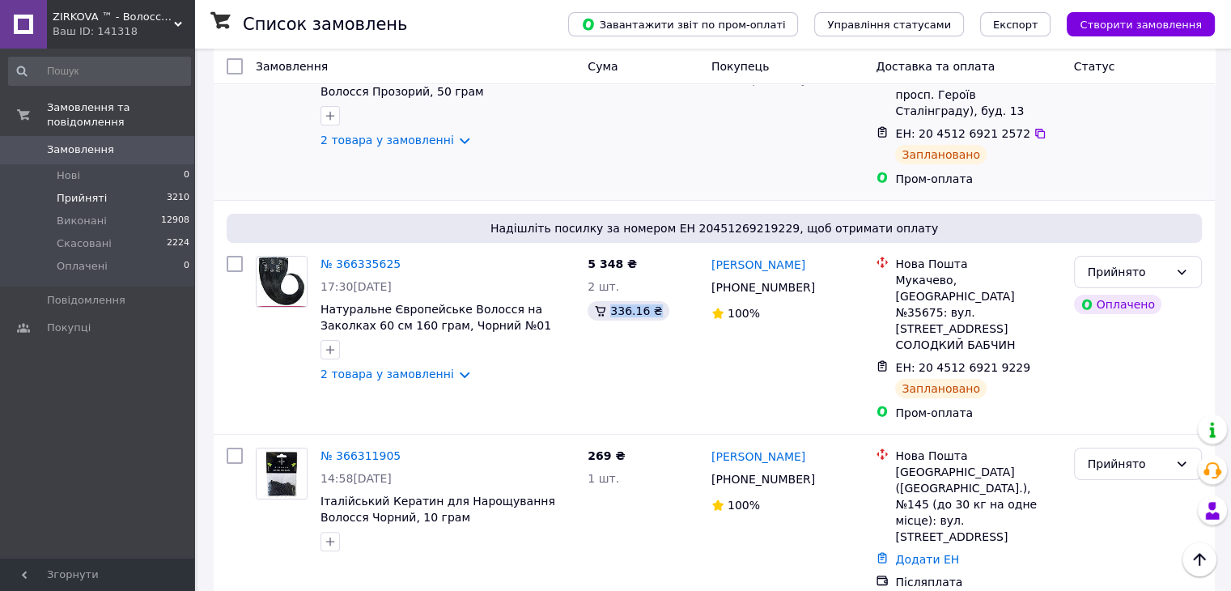
scroll to position [243, 0]
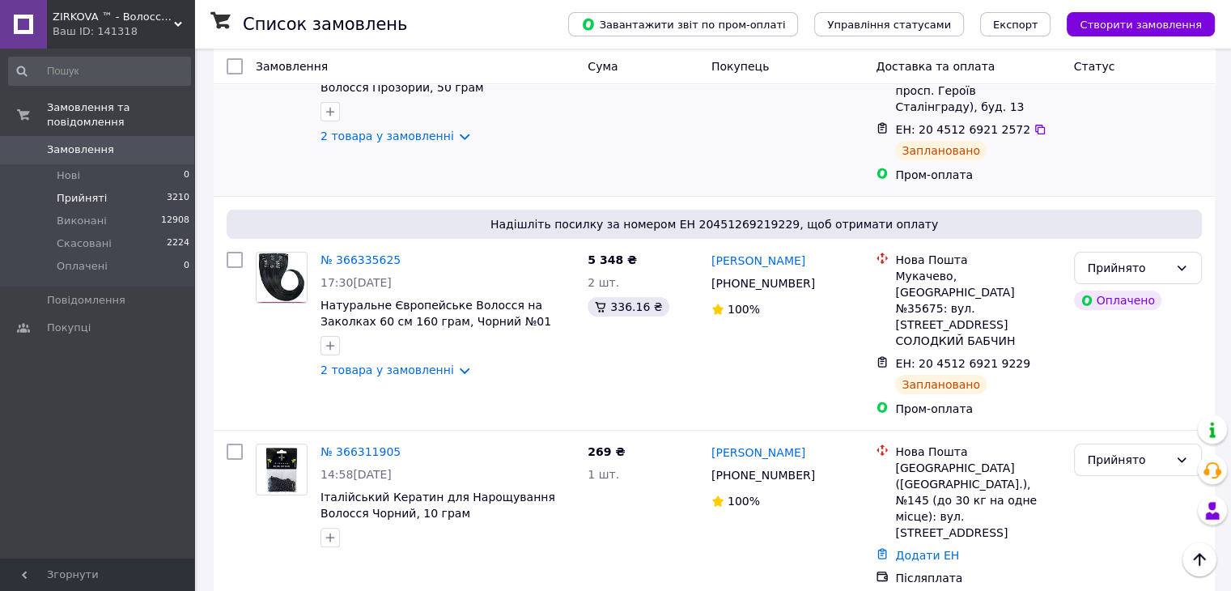
drag, startPoint x: 353, startPoint y: 240, endPoint x: 527, endPoint y: 131, distance: 205.1
click at [527, 131] on div "2 товара у замовленні" at bounding box center [448, 136] width 254 height 16
click at [406, 255] on icon at bounding box center [411, 260] width 10 height 10
